Goal: Information Seeking & Learning: Find contact information

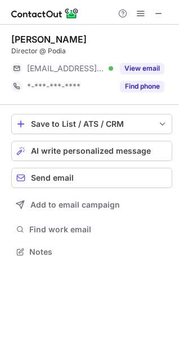
scroll to position [244, 179]
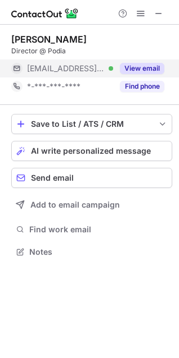
click at [130, 65] on button "View email" at bounding box center [142, 68] width 44 height 11
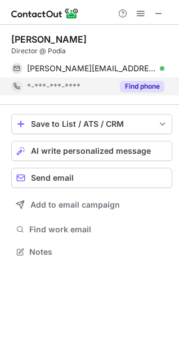
click at [132, 88] on button "Find phone" at bounding box center [142, 86] width 44 height 11
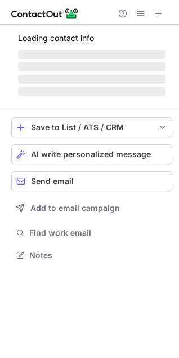
scroll to position [252, 179]
